Goal: Submit feedback/report problem: Submit feedback/report problem

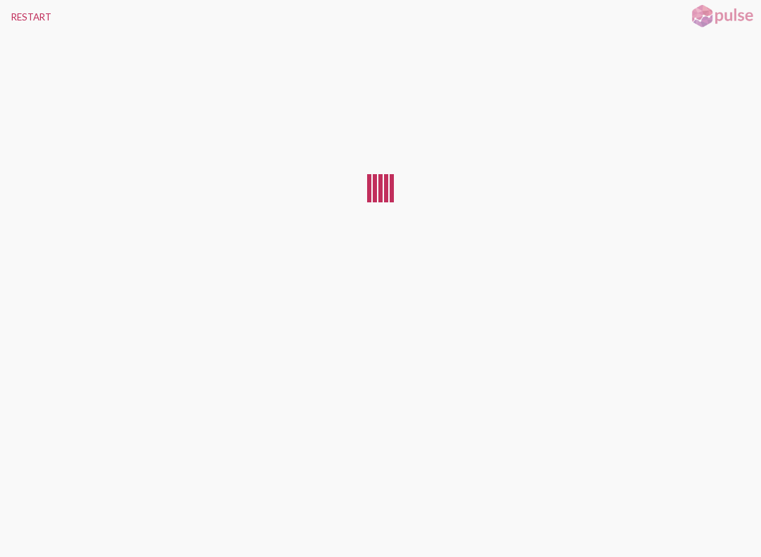
click at [23, 22] on button "RESTART" at bounding box center [31, 17] width 63 height 34
click at [21, 11] on button "RESTART" at bounding box center [31, 17] width 63 height 34
click at [34, 23] on button "RESTART" at bounding box center [31, 17] width 63 height 34
click at [30, 13] on button "RESTART" at bounding box center [31, 17] width 63 height 34
click at [31, 24] on button "RESTART" at bounding box center [31, 17] width 63 height 34
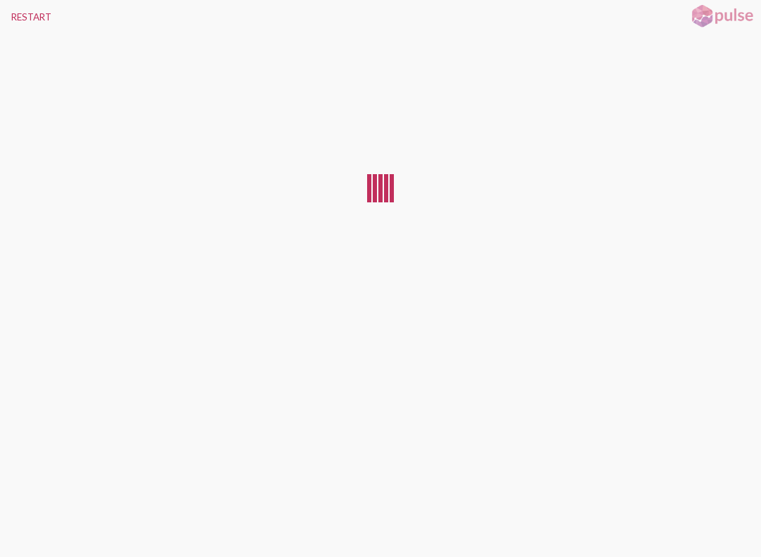
click at [25, 19] on button "RESTART" at bounding box center [31, 17] width 63 height 34
click at [29, 16] on button "RESTART" at bounding box center [31, 17] width 63 height 34
click at [30, 517] on div at bounding box center [380, 290] width 761 height 512
